Goal: Transaction & Acquisition: Download file/media

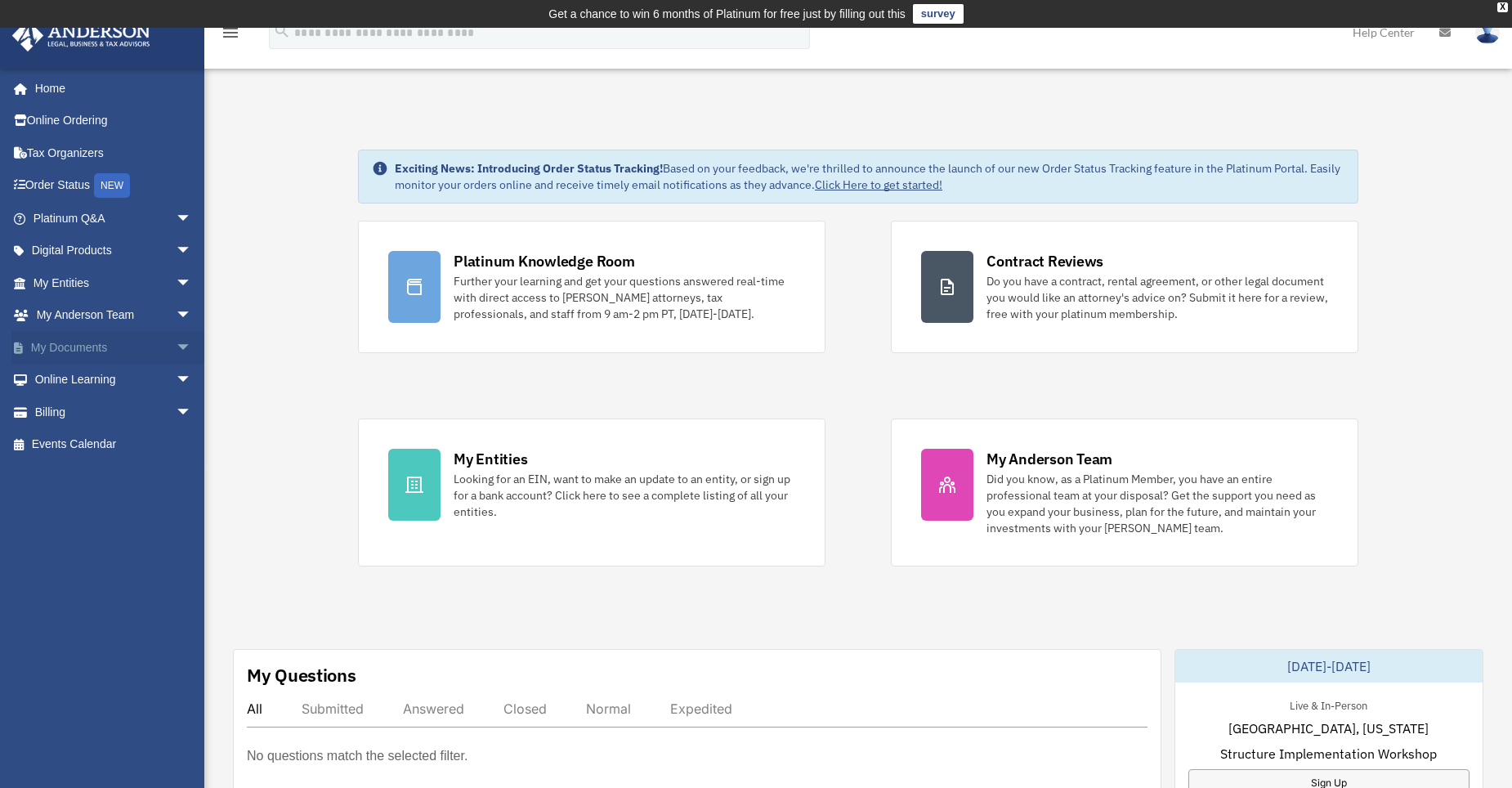
click at [176, 346] on span "arrow_drop_down" at bounding box center [192, 348] width 33 height 33
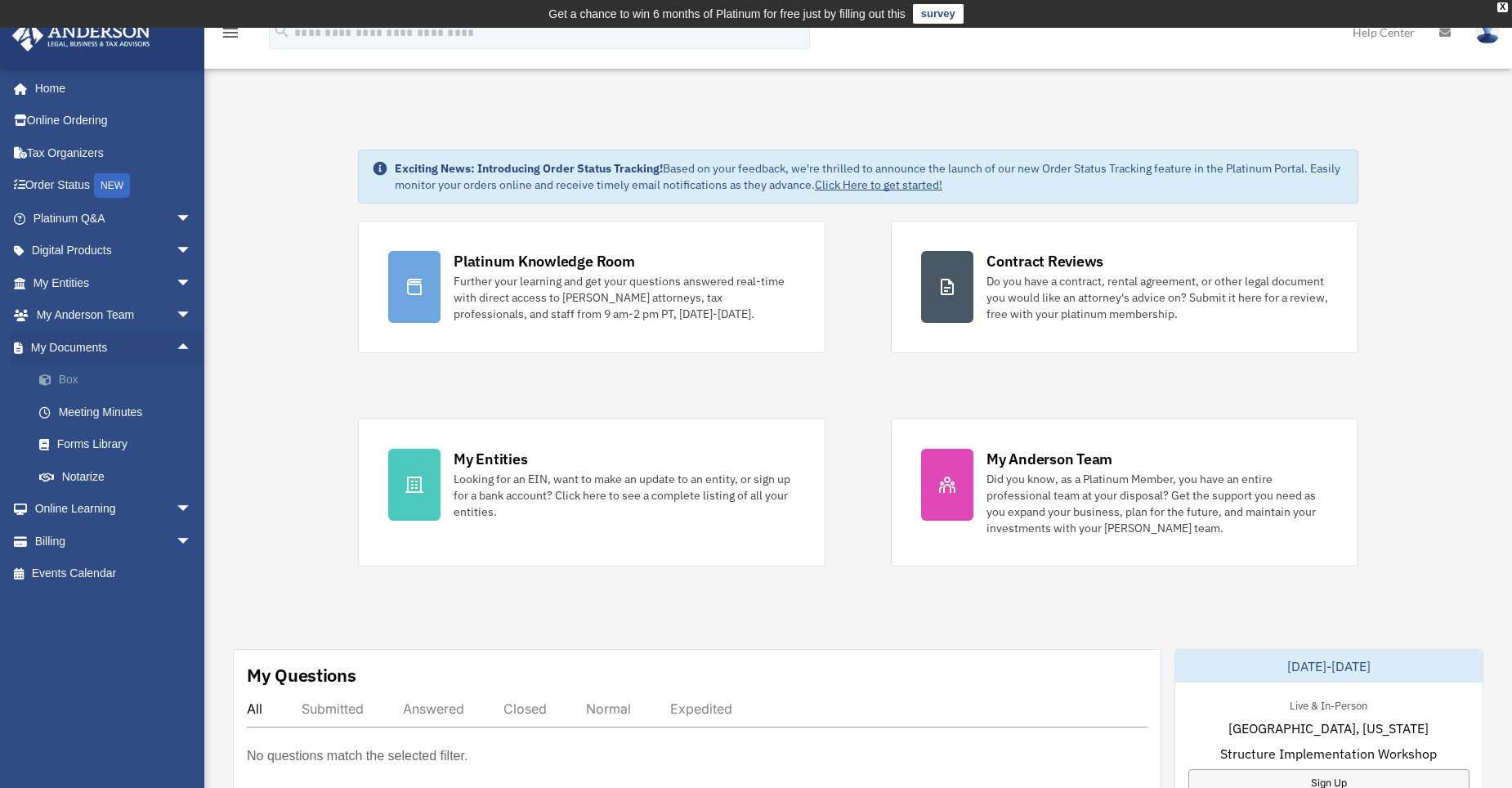
click at [75, 381] on link "Box" at bounding box center [119, 379] width 193 height 33
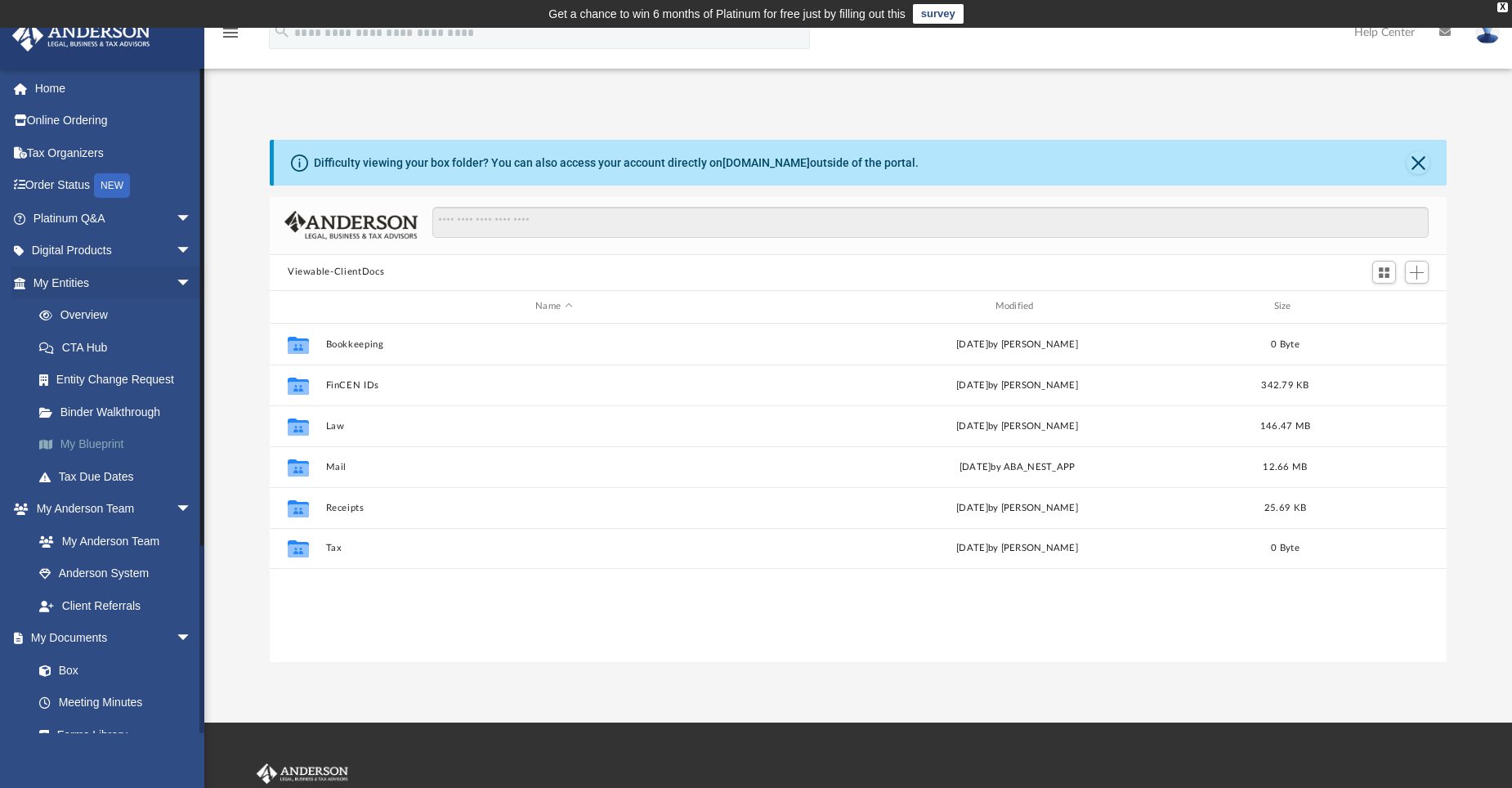
scroll to position [359, 1164]
click at [176, 629] on span "arrow_drop_down" at bounding box center [192, 639] width 33 height 33
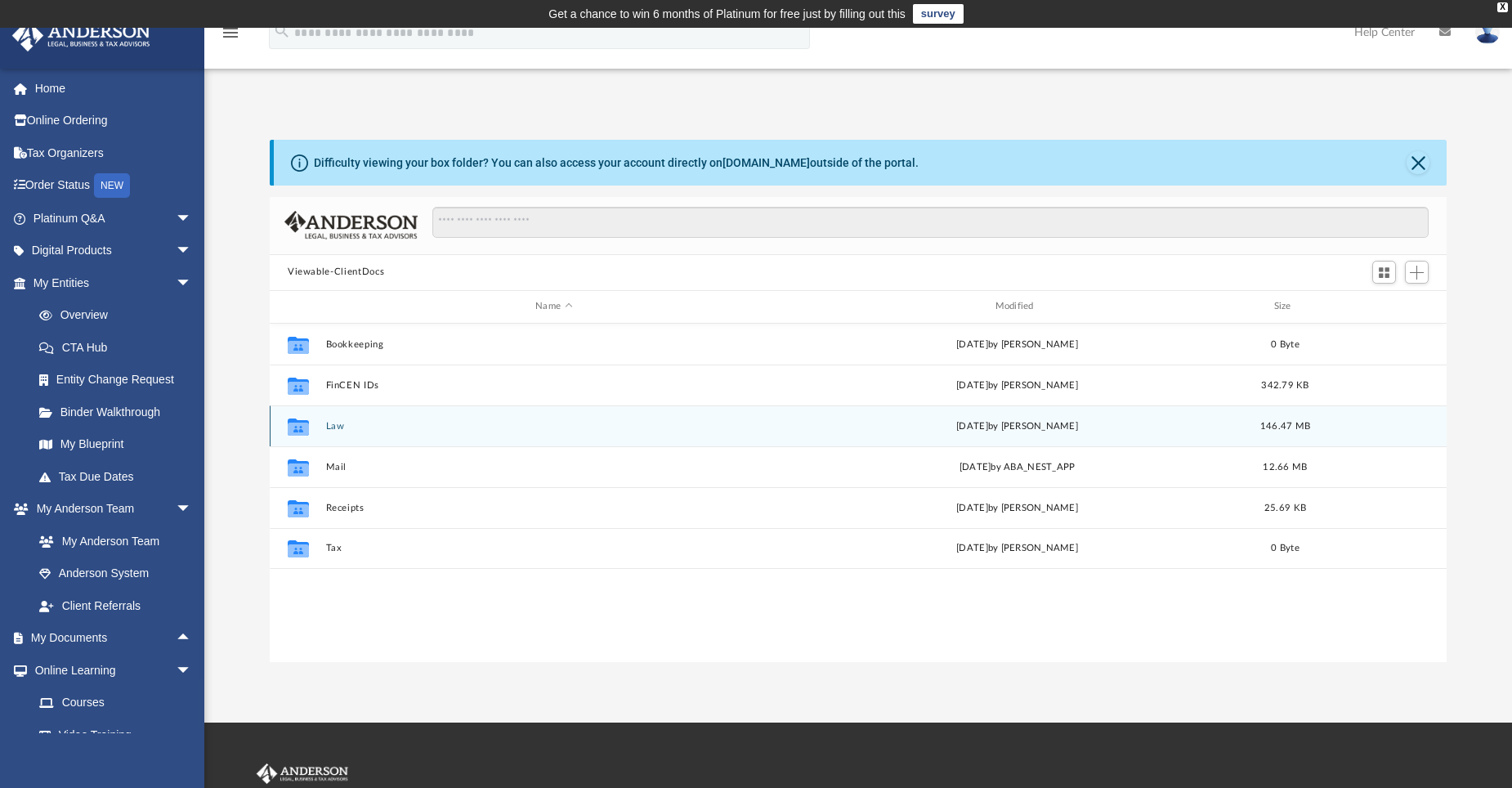
click at [320, 427] on div "Collaborated Folder Law Wed Jul 23 2025 by Emily Levy 146.47 MB" at bounding box center [859, 425] width 1177 height 41
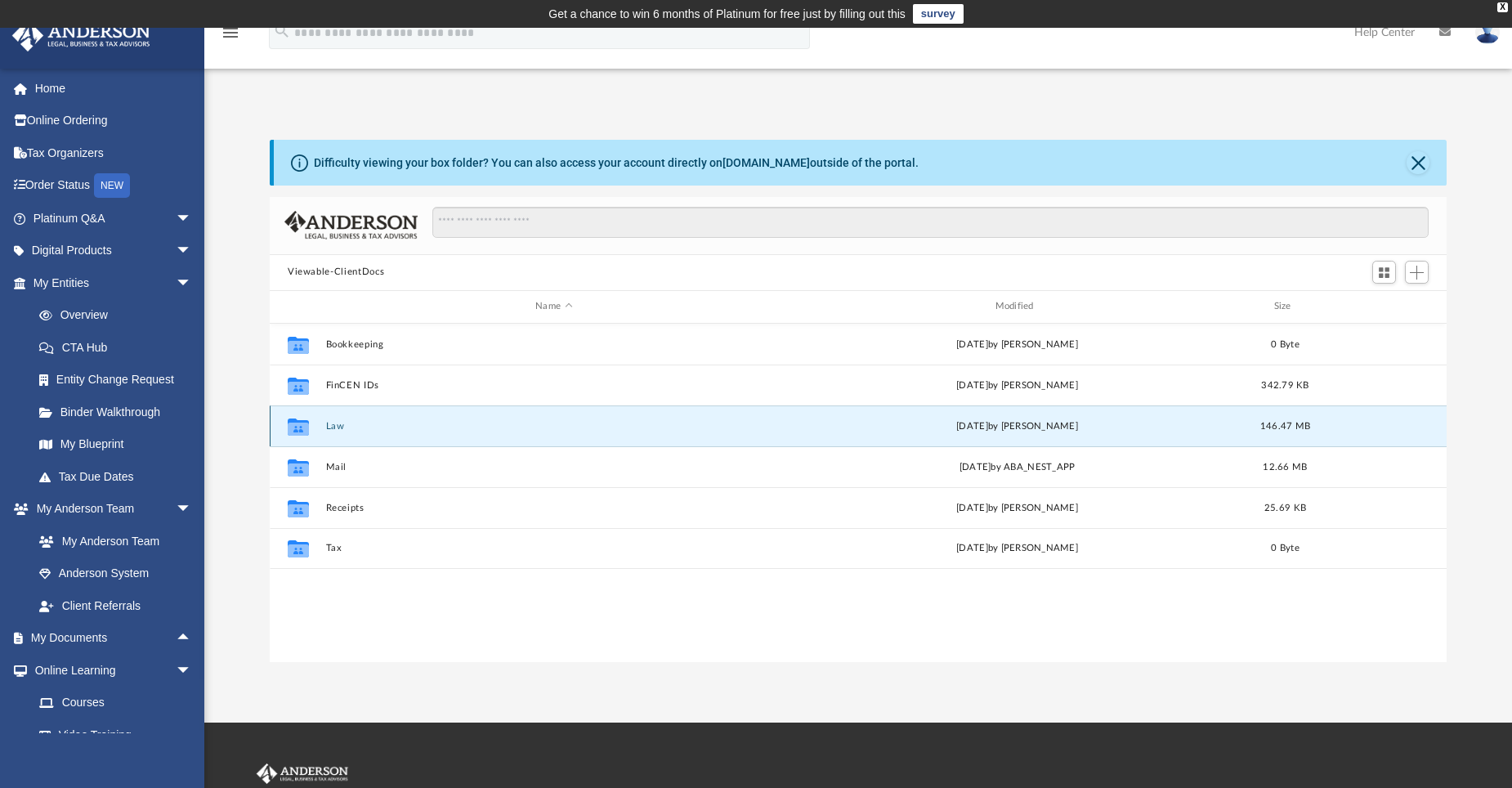
click at [331, 426] on button "Law" at bounding box center [553, 425] width 456 height 11
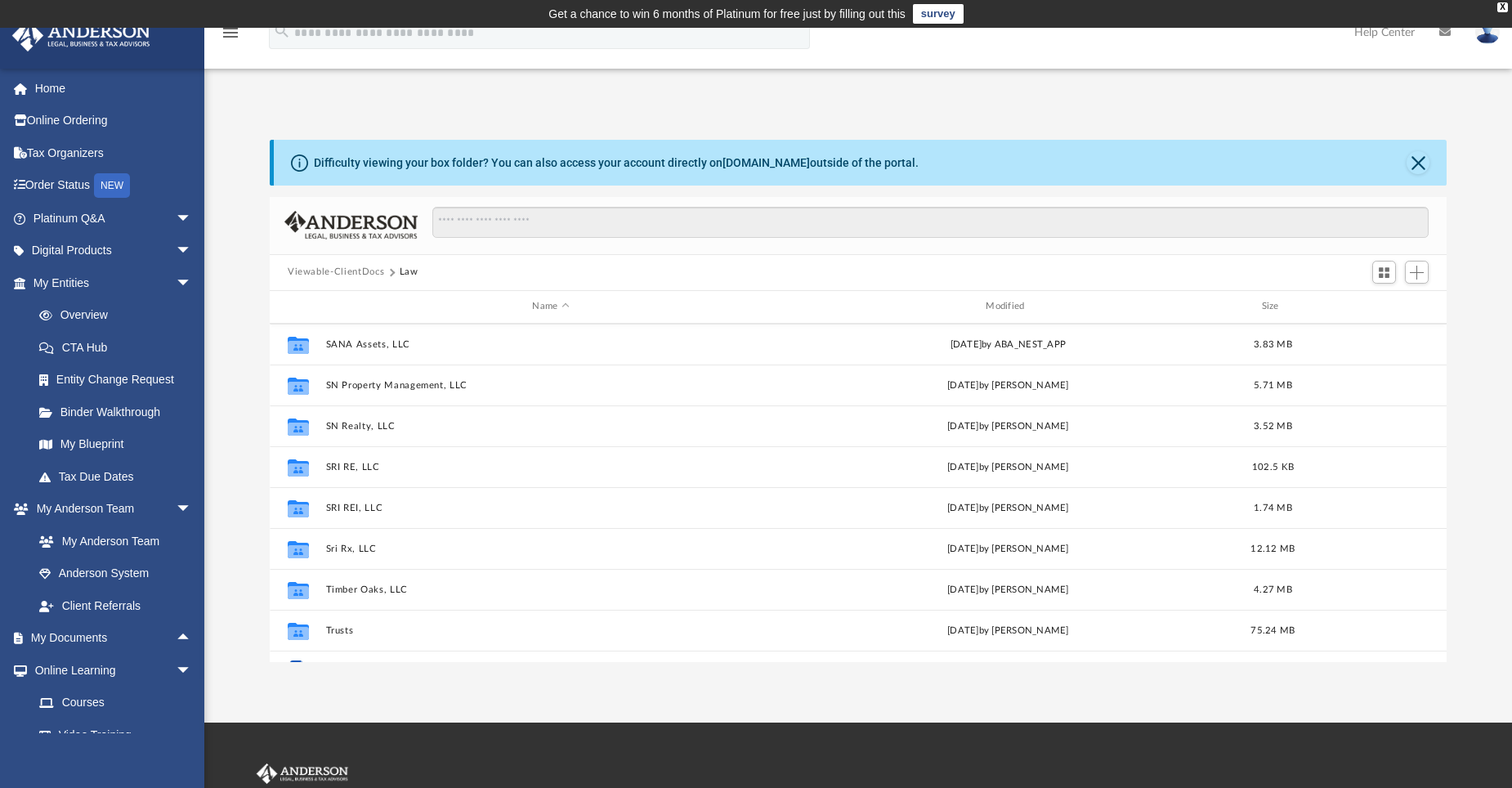
scroll to position [520, 0]
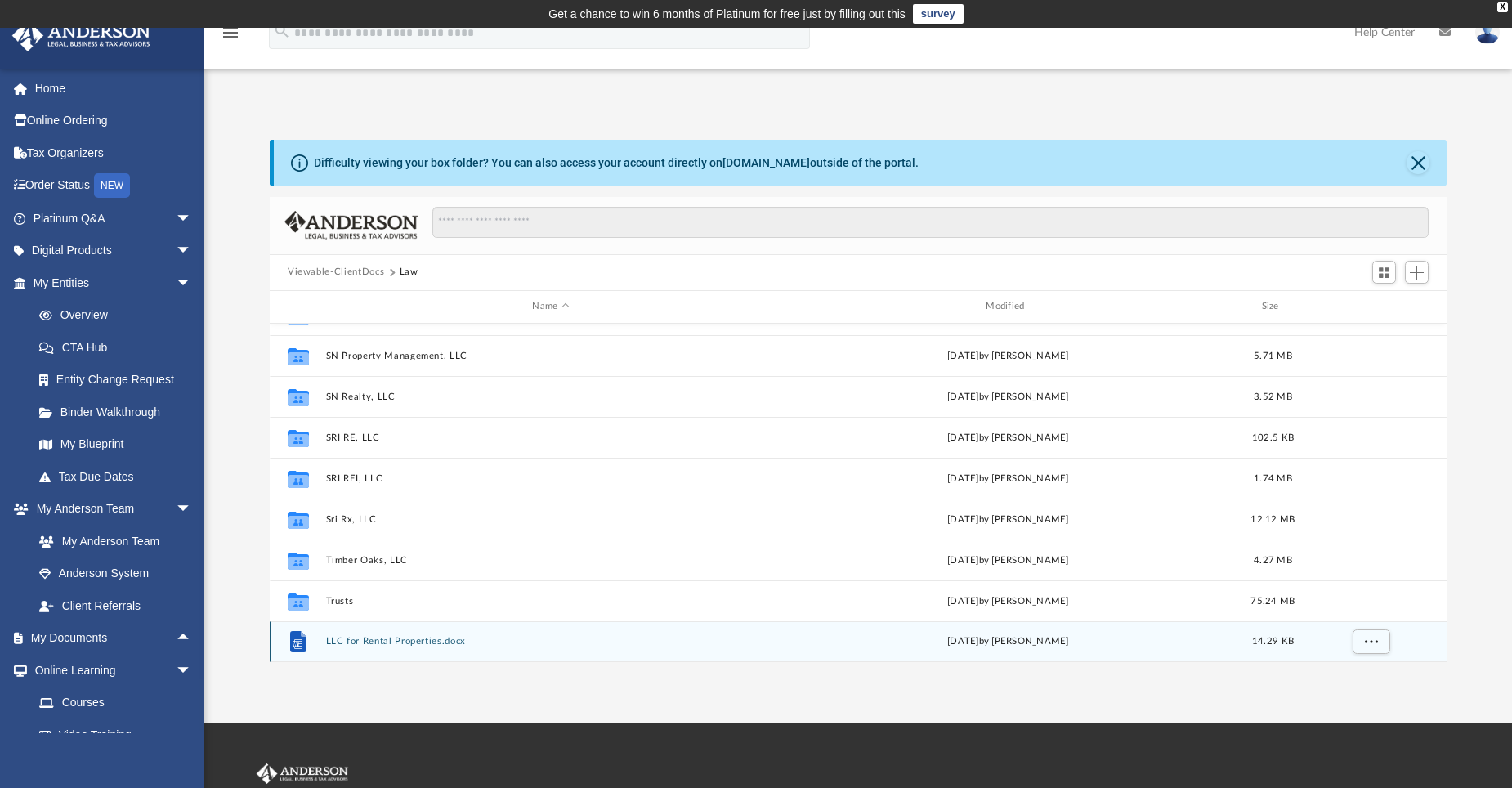
click at [385, 642] on button "LLC for Rental Properties.docx" at bounding box center [551, 641] width 450 height 11
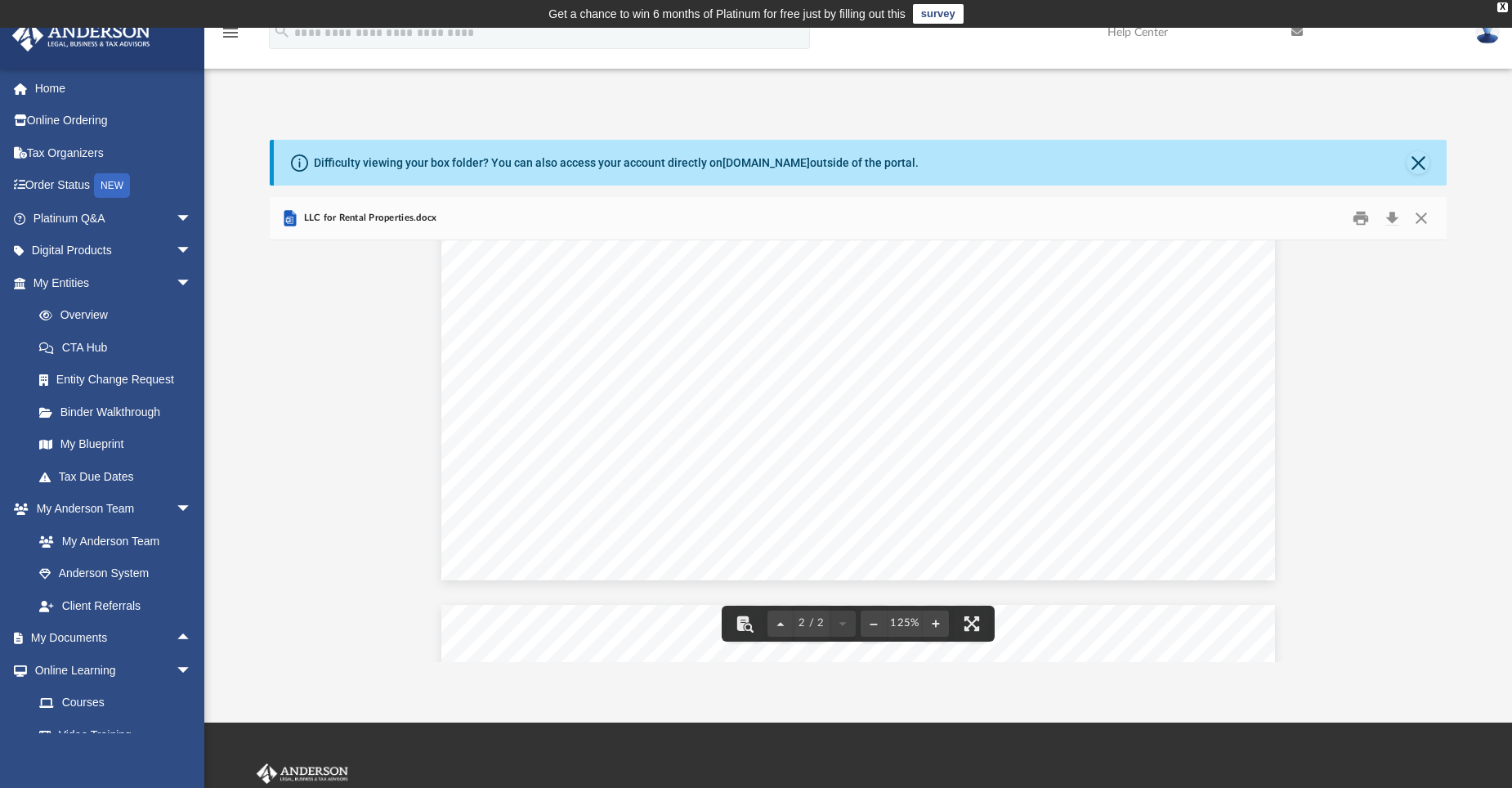
scroll to position [409, 0]
click at [1367, 217] on button "Print" at bounding box center [1361, 218] width 33 height 25
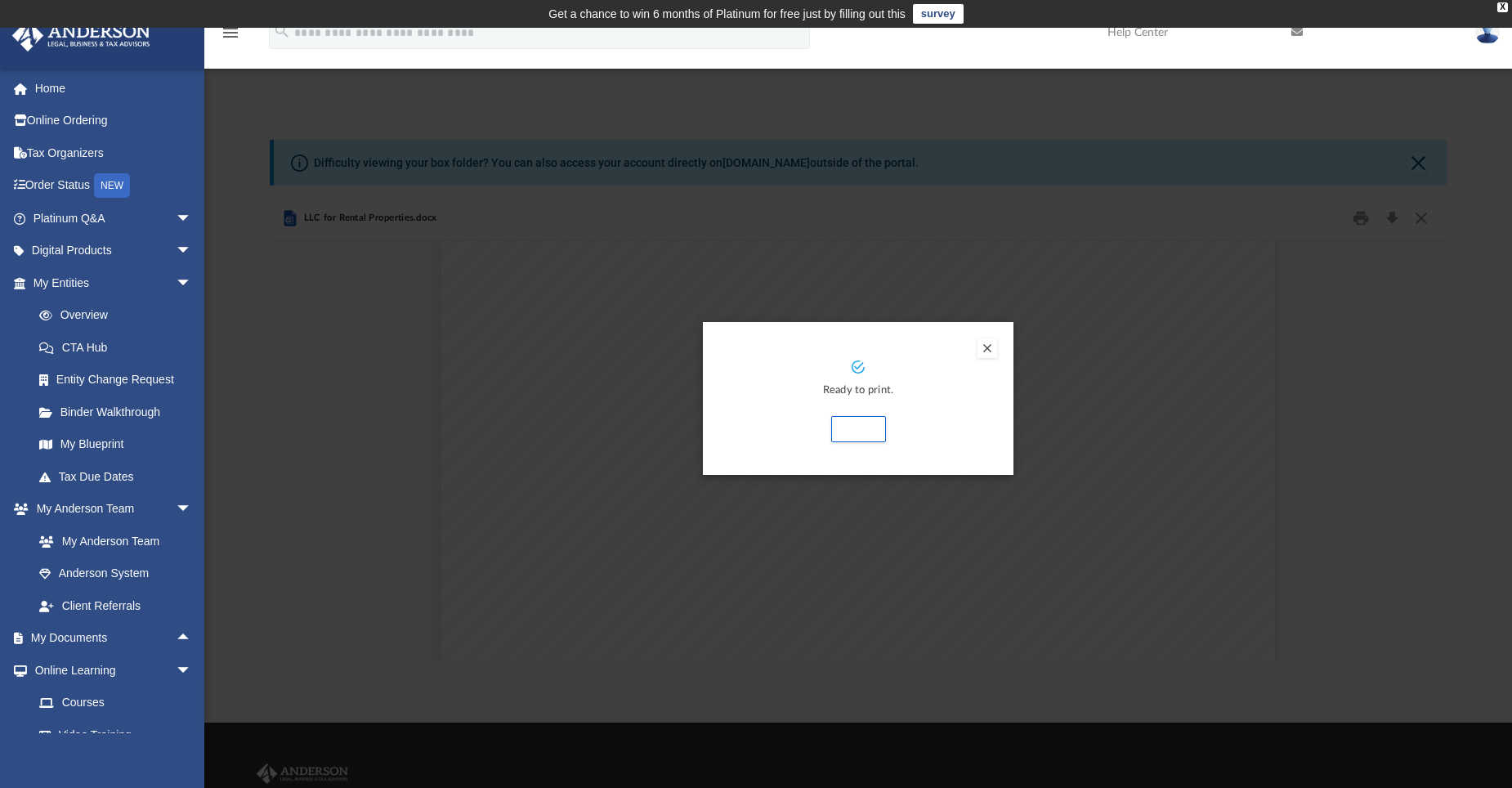
click at [989, 346] on button "Preview" at bounding box center [988, 349] width 20 height 20
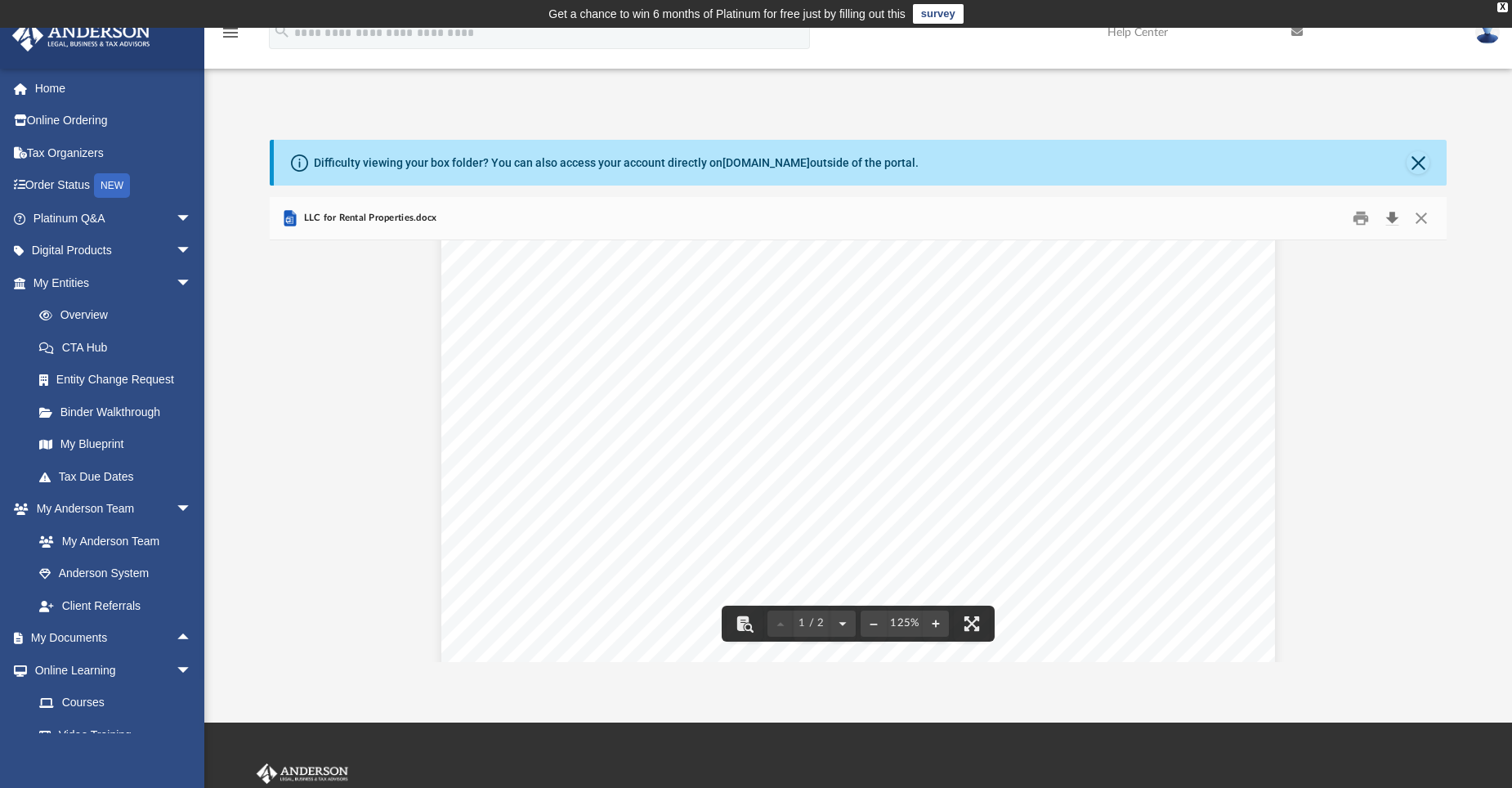
click at [1394, 216] on button "Download" at bounding box center [1391, 218] width 29 height 25
